Goal: Task Accomplishment & Management: Use online tool/utility

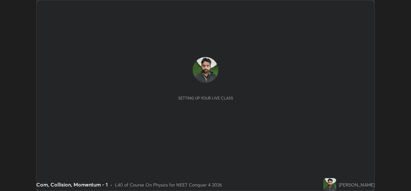
scroll to position [191, 411]
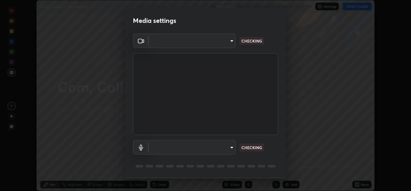
type input "543f6dd7cf1c6d0aa6bd558e202a88d07b5a4d761673354d02a604c193450d79"
type input "99848f2a9d109760ec62b66e2f255c73a791916cfc686045695a6d5e2156f403"
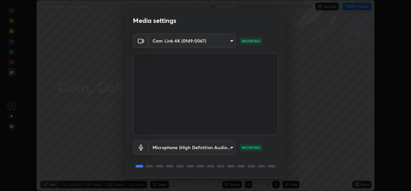
scroll to position [20, 0]
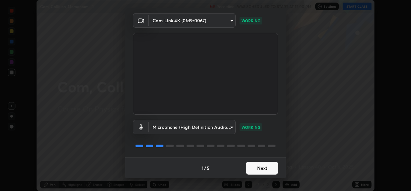
click at [261, 165] on button "Next" at bounding box center [262, 167] width 32 height 13
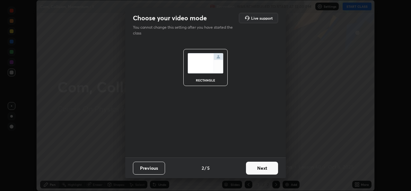
scroll to position [0, 0]
click at [259, 169] on button "Next" at bounding box center [262, 167] width 32 height 13
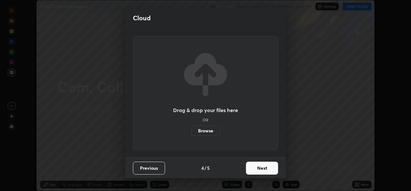
click at [258, 171] on button "Next" at bounding box center [262, 167] width 32 height 13
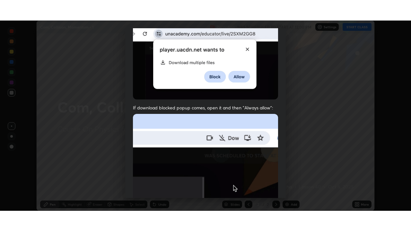
scroll to position [151, 0]
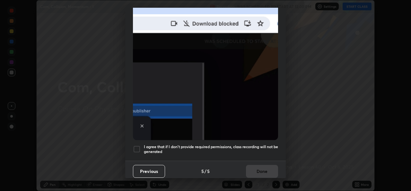
click at [253, 144] on h5 "I agree that if I don't provide required permissions, class recording will not …" at bounding box center [211, 149] width 134 height 10
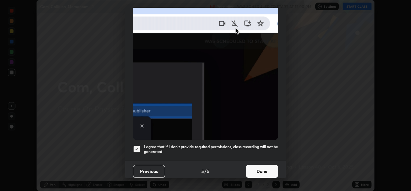
click at [251, 166] on button "Done" at bounding box center [262, 171] width 32 height 13
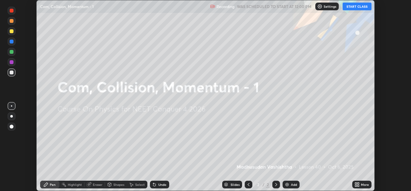
click at [358, 6] on button "START CLASS" at bounding box center [357, 7] width 29 height 8
click at [293, 181] on div "Add" at bounding box center [291, 184] width 17 height 8
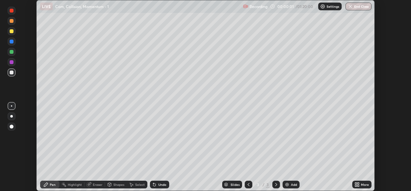
click at [362, 184] on div "More" at bounding box center [365, 184] width 8 height 3
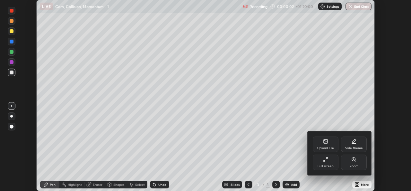
click at [332, 164] on div "Full screen" at bounding box center [326, 165] width 16 height 3
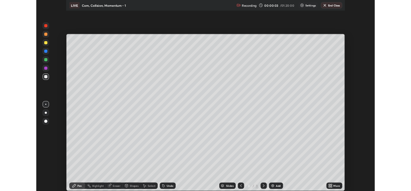
scroll to position [231, 411]
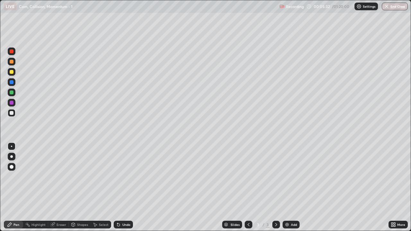
click at [38, 190] on div "Highlight" at bounding box center [38, 224] width 14 height 3
click at [65, 190] on div "Eraser" at bounding box center [58, 225] width 21 height 8
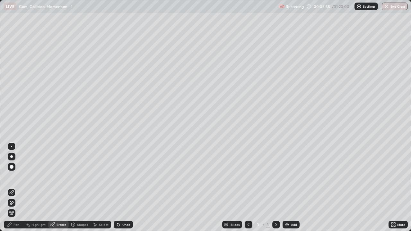
click at [18, 190] on div "Pen" at bounding box center [13, 225] width 19 height 8
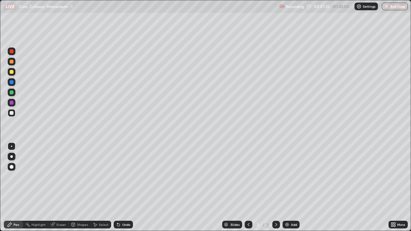
click at [291, 190] on div "Add" at bounding box center [294, 224] width 6 height 3
click at [62, 190] on div "Eraser" at bounding box center [62, 224] width 10 height 3
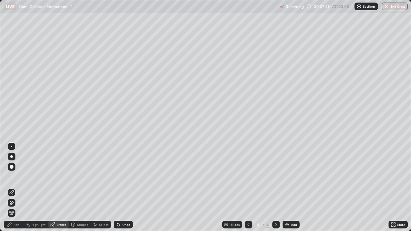
click at [17, 190] on div "Pen" at bounding box center [16, 224] width 6 height 3
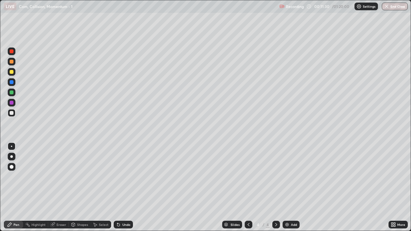
click at [247, 190] on icon at bounding box center [248, 224] width 5 height 5
click at [276, 190] on icon at bounding box center [276, 224] width 5 height 5
click at [61, 190] on div "Eraser" at bounding box center [62, 224] width 10 height 3
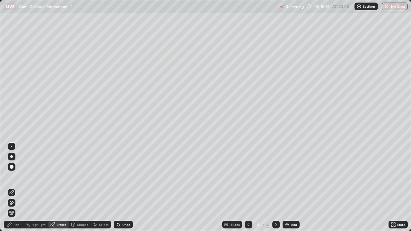
click at [18, 190] on div "Pen" at bounding box center [13, 225] width 19 height 8
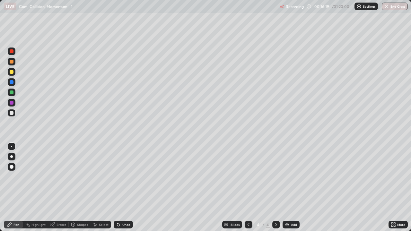
click at [54, 190] on icon at bounding box center [53, 224] width 4 height 3
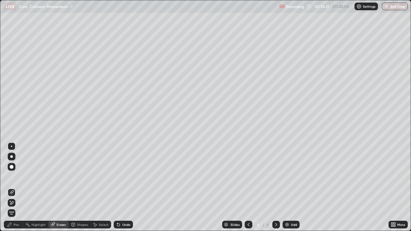
click at [17, 190] on div "Pen" at bounding box center [13, 225] width 19 height 8
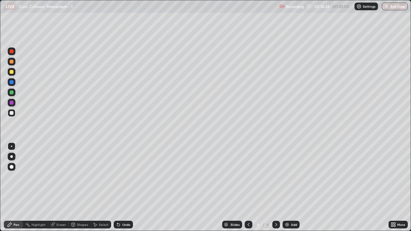
click at [63, 190] on div "Eraser" at bounding box center [62, 224] width 10 height 3
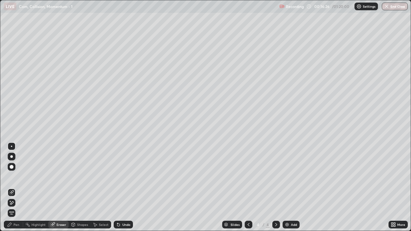
click at [19, 190] on div "Pen" at bounding box center [13, 225] width 19 height 8
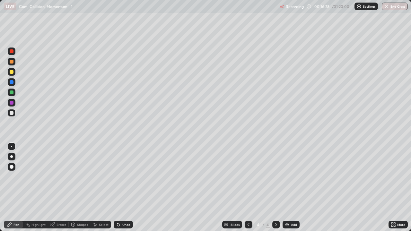
click at [62, 190] on div "Eraser" at bounding box center [62, 224] width 10 height 3
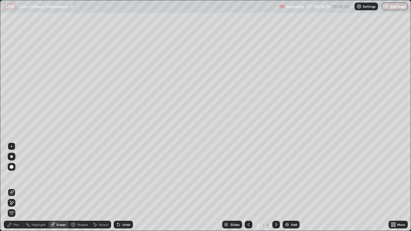
click at [15, 190] on div "Pen" at bounding box center [13, 225] width 19 height 8
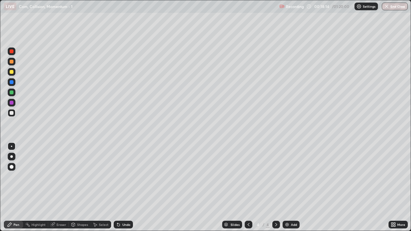
click at [297, 190] on div "Add" at bounding box center [291, 225] width 17 height 8
click at [246, 190] on icon at bounding box center [248, 224] width 5 height 5
click at [276, 190] on icon at bounding box center [276, 224] width 5 height 5
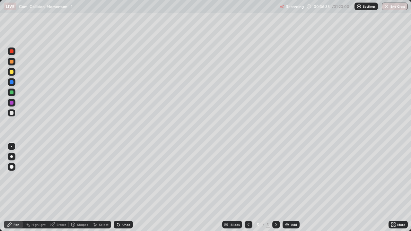
click at [292, 190] on div "Add" at bounding box center [294, 224] width 6 height 3
click at [247, 190] on div at bounding box center [249, 225] width 8 height 8
click at [248, 190] on icon at bounding box center [248, 224] width 5 height 5
click at [247, 190] on div at bounding box center [249, 225] width 8 height 8
click at [273, 190] on div at bounding box center [276, 225] width 8 height 8
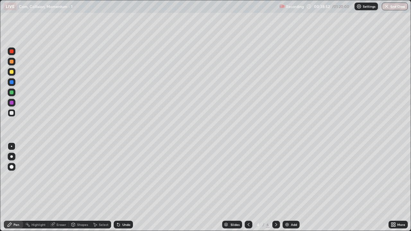
click at [276, 190] on icon at bounding box center [276, 224] width 5 height 5
click at [277, 190] on div at bounding box center [276, 225] width 8 height 8
click at [246, 190] on icon at bounding box center [248, 224] width 5 height 5
click at [248, 190] on icon at bounding box center [248, 224] width 5 height 5
click at [247, 190] on icon at bounding box center [248, 224] width 5 height 5
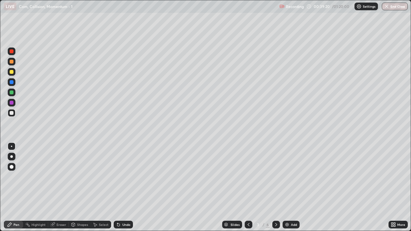
click at [276, 190] on icon at bounding box center [276, 224] width 5 height 5
click at [275, 190] on icon at bounding box center [276, 224] width 5 height 5
click at [274, 190] on icon at bounding box center [276, 224] width 5 height 5
click at [248, 190] on icon at bounding box center [248, 224] width 5 height 5
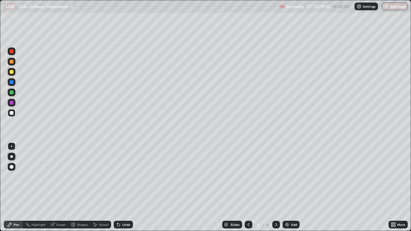
click at [248, 190] on icon at bounding box center [248, 224] width 5 height 5
click at [272, 190] on div at bounding box center [276, 225] width 8 height 8
click at [277, 190] on div at bounding box center [276, 225] width 8 height 13
click at [275, 190] on icon at bounding box center [276, 224] width 5 height 5
click at [247, 190] on icon at bounding box center [248, 224] width 5 height 5
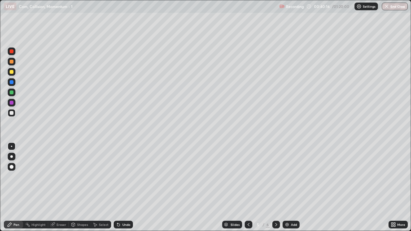
click at [248, 190] on icon at bounding box center [248, 224] width 5 height 5
click at [252, 190] on div at bounding box center [249, 225] width 8 height 8
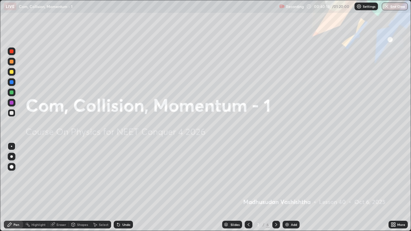
click at [272, 190] on div at bounding box center [276, 225] width 8 height 8
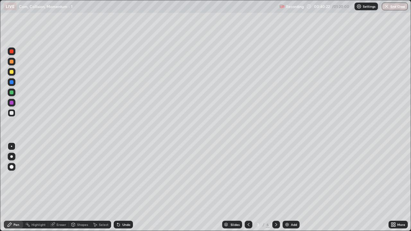
click at [275, 190] on icon at bounding box center [276, 224] width 5 height 5
click at [276, 190] on icon at bounding box center [276, 224] width 5 height 5
click at [258, 13] on div "LIVE Com, Collision, Momentum - 1" at bounding box center [140, 6] width 273 height 13
click at [56, 190] on div "Eraser" at bounding box center [58, 225] width 21 height 8
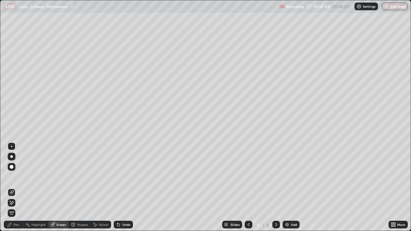
click at [18, 190] on div "Pen" at bounding box center [16, 224] width 6 height 3
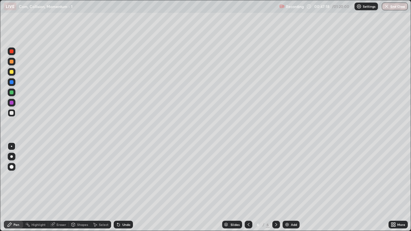
click at [58, 190] on div "Eraser" at bounding box center [62, 224] width 10 height 3
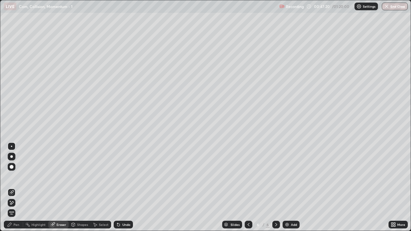
click at [16, 190] on div "Pen" at bounding box center [16, 224] width 6 height 3
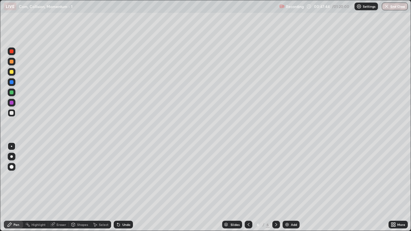
click at [291, 190] on div "Add" at bounding box center [291, 225] width 17 height 8
click at [0, 123] on div "Setting up your live class" at bounding box center [205, 115] width 411 height 231
click at [248, 190] on div at bounding box center [249, 225] width 8 height 8
click at [276, 190] on icon at bounding box center [276, 224] width 5 height 5
click at [82, 190] on div "Shapes" at bounding box center [80, 225] width 22 height 8
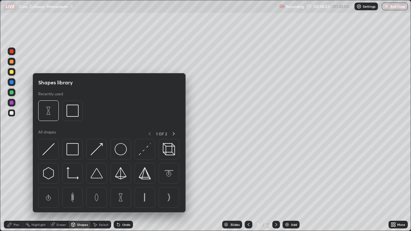
click at [50, 190] on icon at bounding box center [52, 224] width 5 height 5
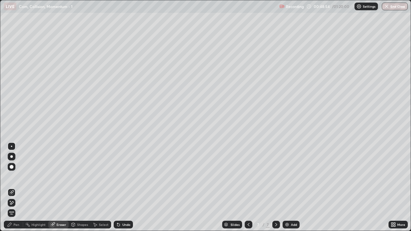
click at [17, 190] on div "Pen" at bounding box center [16, 224] width 6 height 3
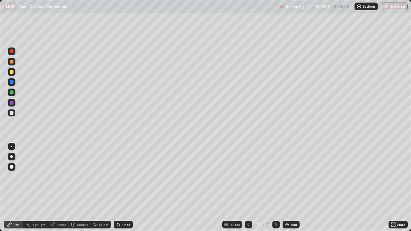
click at [13, 170] on div at bounding box center [12, 167] width 8 height 8
click at [12, 147] on div at bounding box center [11, 146] width 1 height 1
click at [293, 190] on div "Add" at bounding box center [294, 224] width 6 height 3
click at [247, 190] on icon at bounding box center [248, 224] width 5 height 5
click at [277, 190] on icon at bounding box center [276, 224] width 5 height 5
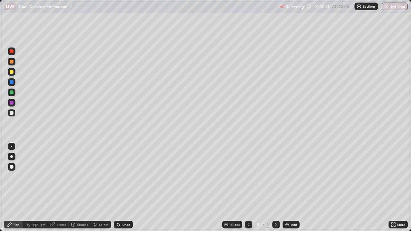
click at [148, 190] on div "Slides 8 / 8 Add" at bounding box center [261, 225] width 256 height 13
click at [246, 190] on icon at bounding box center [248, 224] width 5 height 5
click at [276, 190] on icon at bounding box center [276, 224] width 5 height 5
click at [248, 190] on icon at bounding box center [248, 224] width 5 height 5
click at [276, 190] on icon at bounding box center [276, 224] width 5 height 5
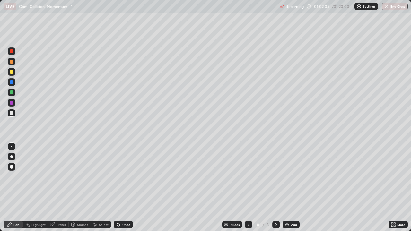
click at [62, 190] on div "Eraser" at bounding box center [62, 224] width 10 height 3
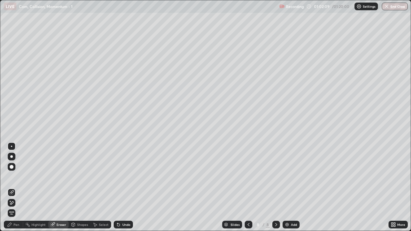
click at [16, 190] on div "Pen" at bounding box center [13, 225] width 19 height 8
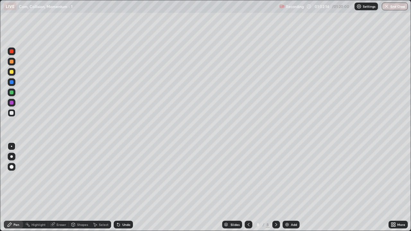
click at [248, 190] on icon at bounding box center [249, 224] width 2 height 3
click at [276, 190] on icon at bounding box center [276, 224] width 5 height 5
click at [60, 190] on div "Eraser" at bounding box center [62, 224] width 10 height 3
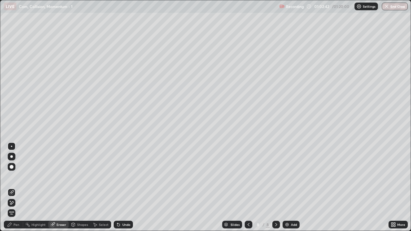
click at [16, 190] on div "Pen" at bounding box center [16, 224] width 6 height 3
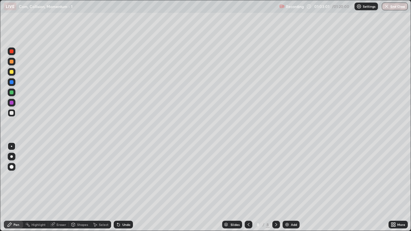
click at [248, 190] on icon at bounding box center [248, 224] width 5 height 5
click at [275, 190] on icon at bounding box center [276, 224] width 5 height 5
click at [395, 4] on button "End Class" at bounding box center [395, 7] width 26 height 8
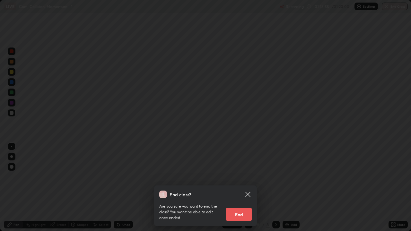
click at [242, 190] on button "End" at bounding box center [239, 214] width 26 height 13
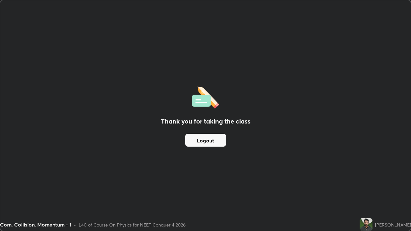
click at [205, 139] on button "Logout" at bounding box center [205, 140] width 41 height 13
click at [206, 138] on button "Logout" at bounding box center [205, 140] width 41 height 13
click at [204, 137] on button "Logout" at bounding box center [205, 140] width 41 height 13
click at [206, 141] on button "Logout" at bounding box center [205, 140] width 41 height 13
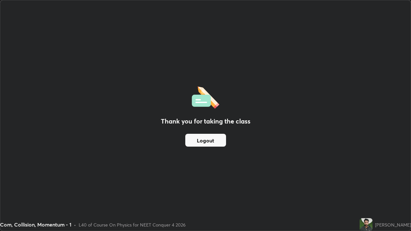
click at [203, 142] on button "Logout" at bounding box center [205, 140] width 41 height 13
click at [207, 142] on button "Logout" at bounding box center [205, 140] width 41 height 13
click at [211, 141] on button "Logout" at bounding box center [205, 140] width 41 height 13
click at [216, 140] on button "Logout" at bounding box center [205, 140] width 41 height 13
click at [213, 135] on button "Logout" at bounding box center [205, 140] width 41 height 13
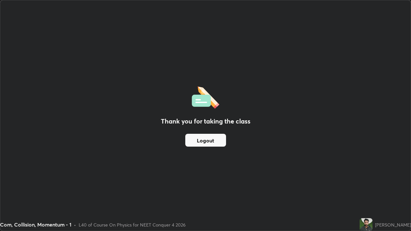
click at [219, 139] on button "Logout" at bounding box center [205, 140] width 41 height 13
click at [215, 138] on button "Logout" at bounding box center [205, 140] width 41 height 13
click at [213, 139] on button "Logout" at bounding box center [205, 140] width 41 height 13
click at [212, 138] on button "Logout" at bounding box center [205, 140] width 41 height 13
click at [214, 138] on button "Logout" at bounding box center [205, 140] width 41 height 13
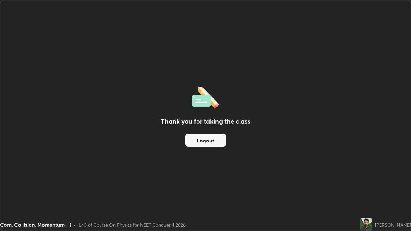
click at [213, 138] on button "Logout" at bounding box center [205, 140] width 41 height 13
click at [215, 141] on button "Logout" at bounding box center [205, 140] width 41 height 13
click at [215, 143] on button "Logout" at bounding box center [205, 140] width 41 height 13
click at [215, 144] on button "Logout" at bounding box center [205, 140] width 41 height 13
click at [216, 142] on button "Logout" at bounding box center [205, 140] width 41 height 13
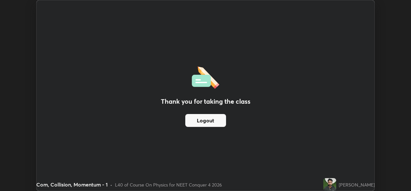
scroll to position [31944, 31723]
